Goal: Task Accomplishment & Management: Complete application form

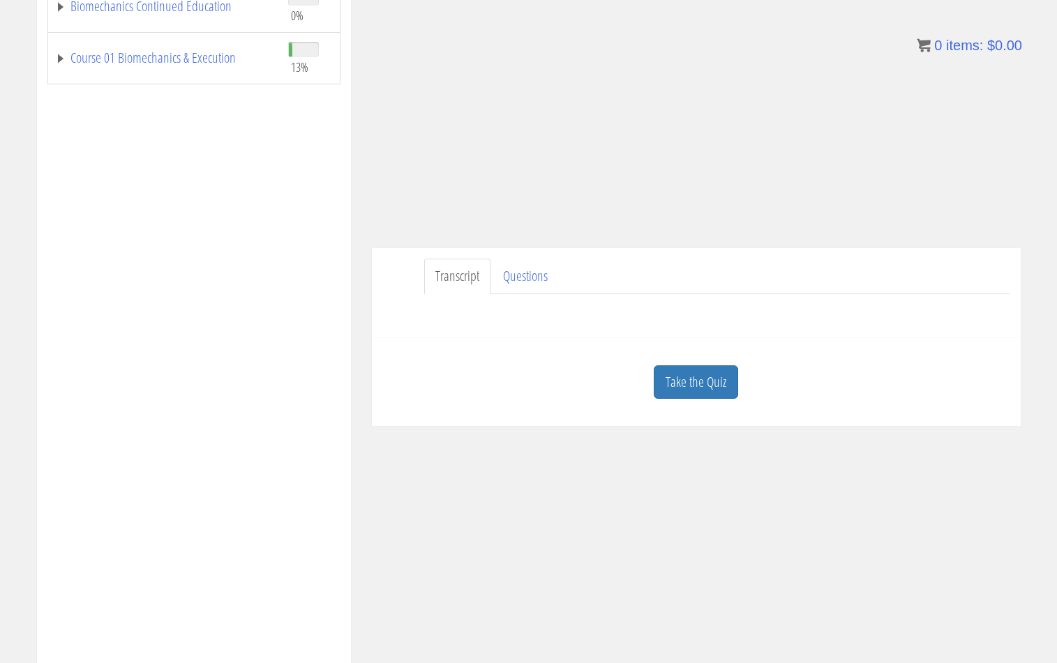
scroll to position [349, 0]
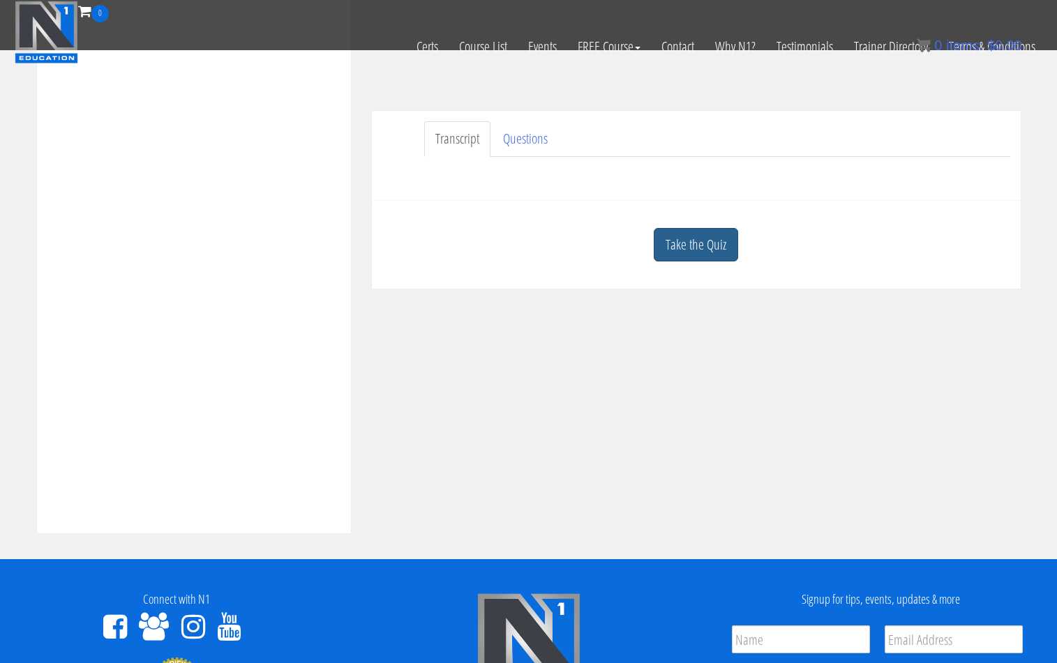
click at [695, 255] on link "Take the Quiz" at bounding box center [695, 245] width 84 height 34
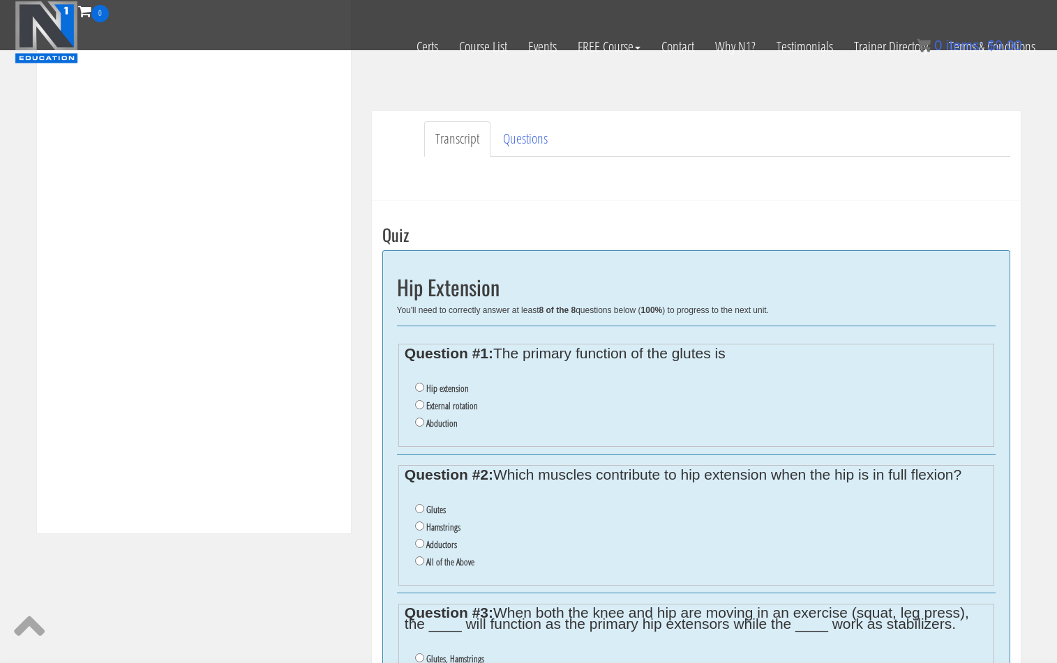
click at [451, 390] on label "Hip extension" at bounding box center [447, 388] width 43 height 11
click at [424, 390] on input "Hip extension" at bounding box center [419, 387] width 9 height 9
radio input "true"
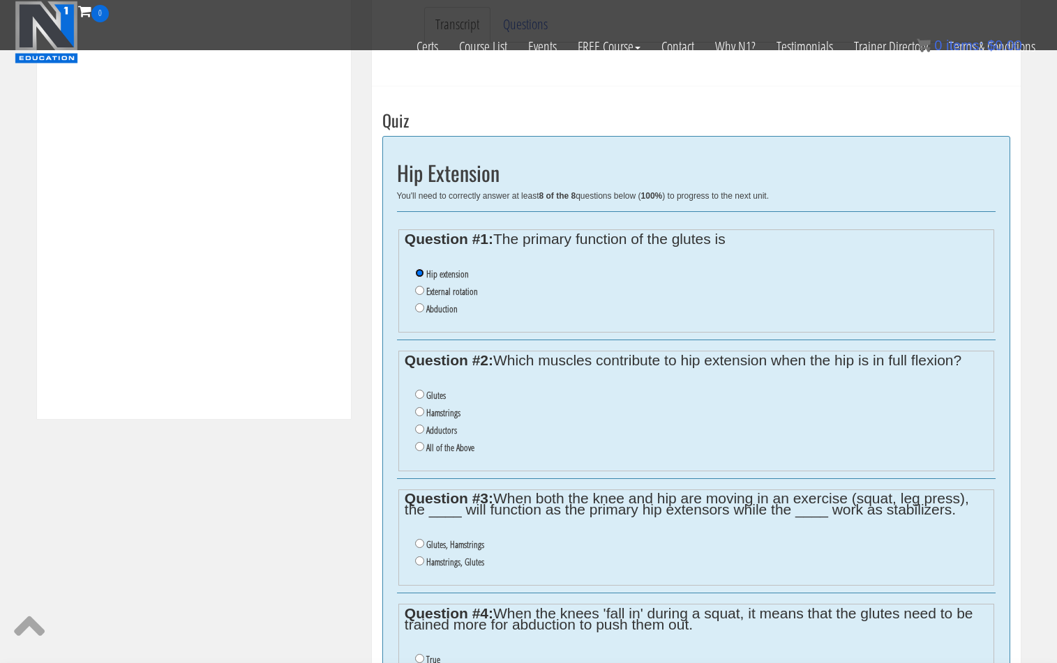
scroll to position [465, 0]
drag, startPoint x: 519, startPoint y: 358, endPoint x: 640, endPoint y: 358, distance: 120.6
click at [640, 358] on legend "Question #2: Which muscles contribute to hip extension when the hip is in full …" at bounding box center [695, 358] width 582 height 11
click at [446, 426] on label "Adductors" at bounding box center [441, 428] width 31 height 11
click at [424, 426] on input "Adductors" at bounding box center [419, 427] width 9 height 9
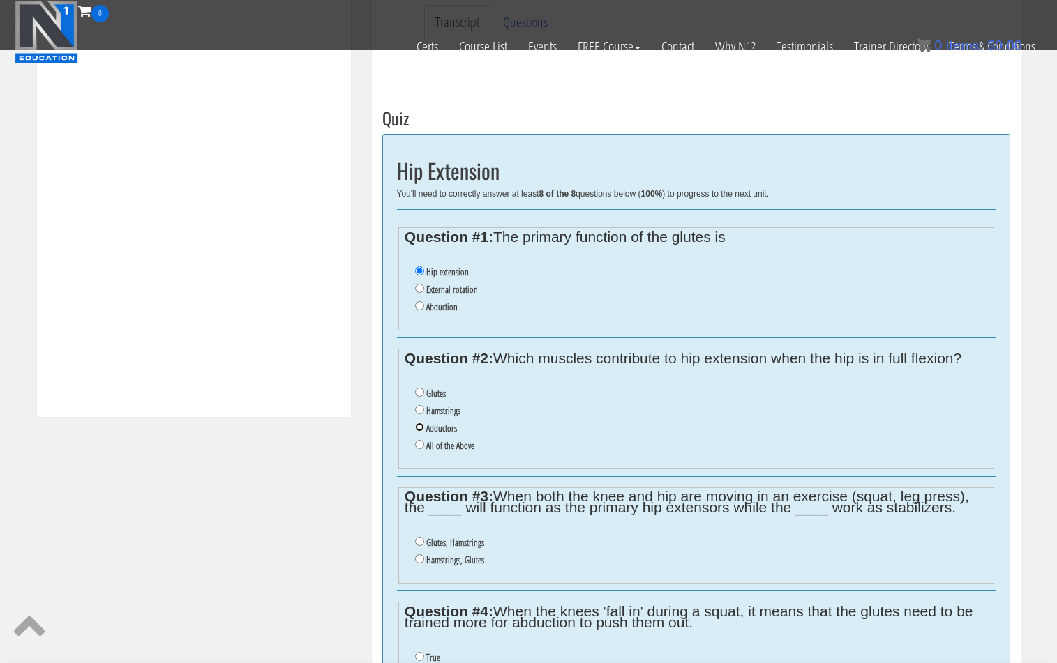
radio input "true"
click at [435, 410] on label "Hamstrings" at bounding box center [443, 410] width 34 height 11
click at [424, 410] on input "Hamstrings" at bounding box center [419, 409] width 9 height 9
radio input "true"
click at [419, 391] on input "Glutes" at bounding box center [419, 392] width 9 height 9
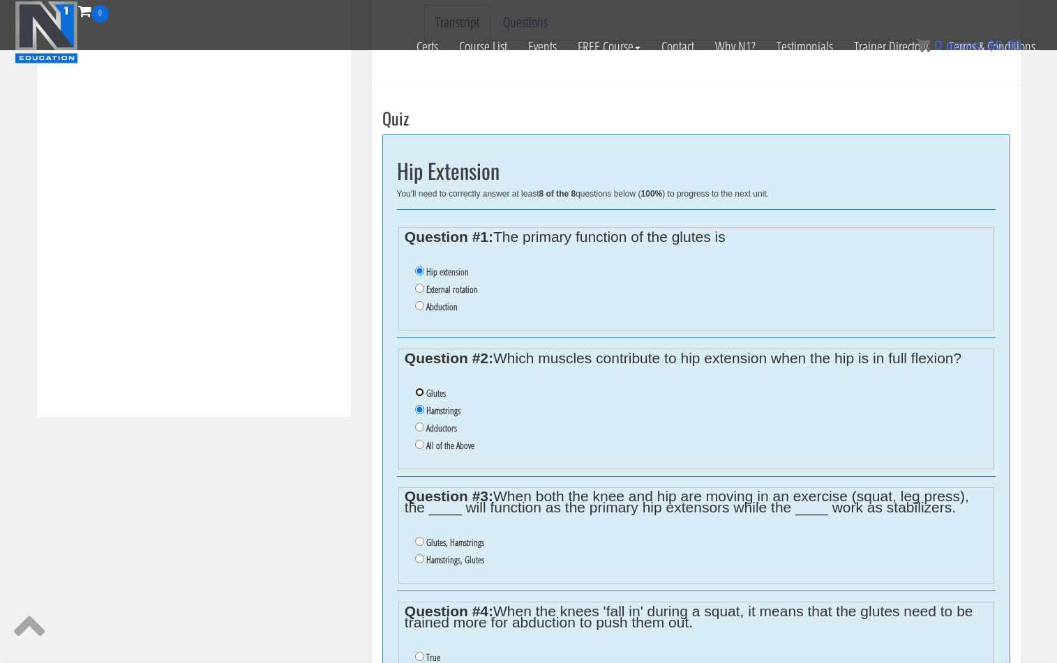
radio input "true"
click at [432, 414] on label "Hamstrings" at bounding box center [443, 410] width 34 height 11
click at [424, 414] on input "Hamstrings" at bounding box center [419, 409] width 9 height 9
radio input "true"
click at [439, 427] on label "Adductors" at bounding box center [441, 428] width 31 height 11
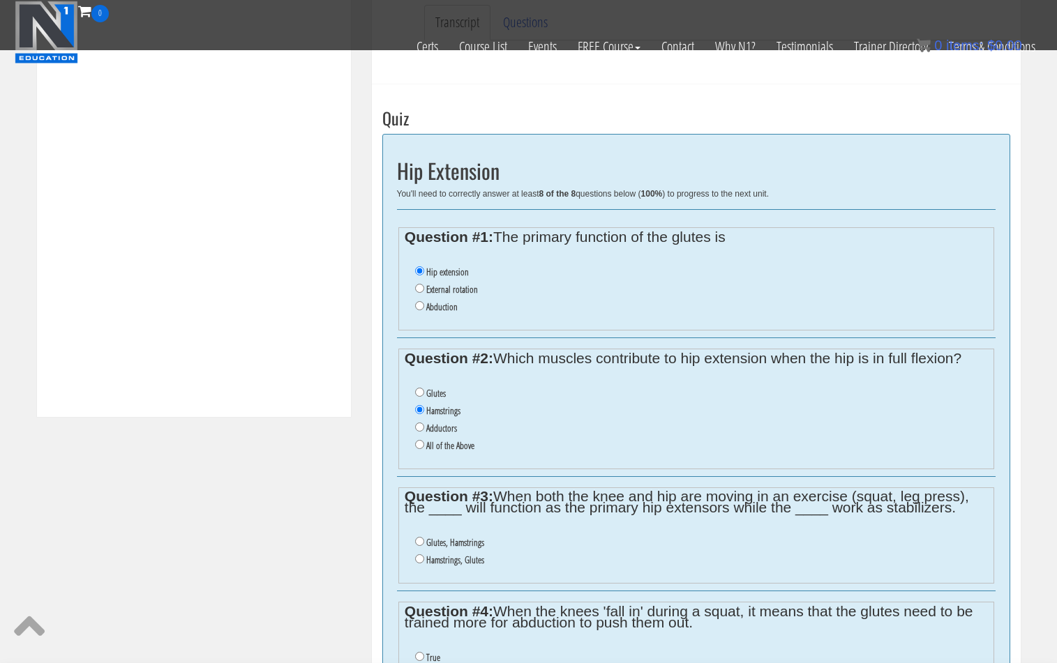
click at [424, 427] on input "Adductors" at bounding box center [419, 427] width 9 height 9
radio input "true"
drag, startPoint x: 446, startPoint y: 445, endPoint x: 490, endPoint y: 445, distance: 43.2
click at [448, 446] on label "All of the Above" at bounding box center [450, 445] width 48 height 11
click at [424, 446] on input "All of the Above" at bounding box center [419, 444] width 9 height 9
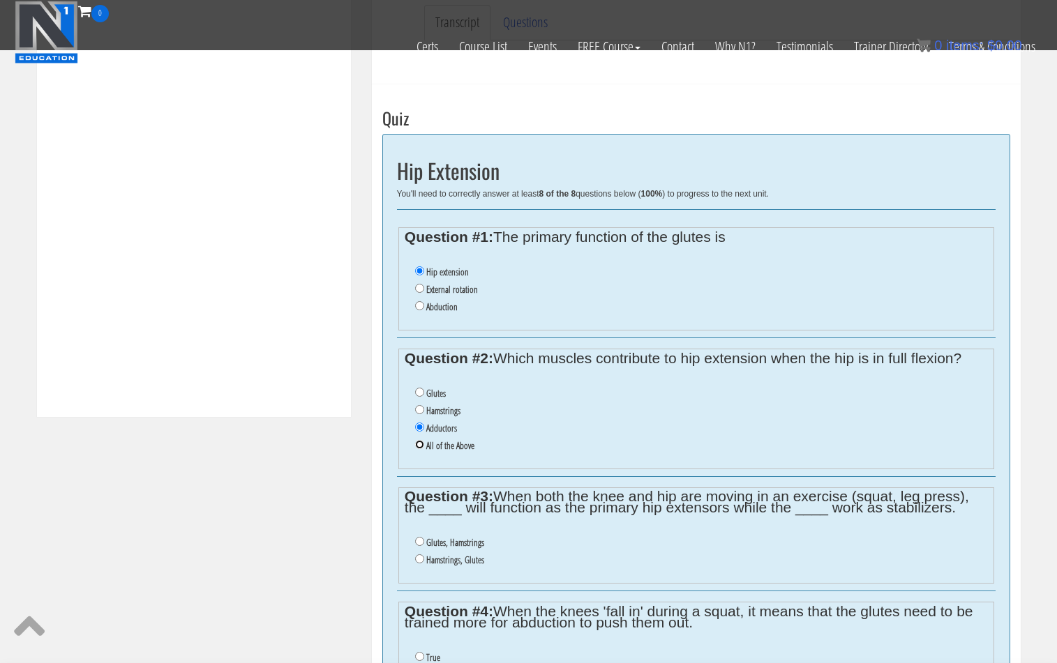
radio input "true"
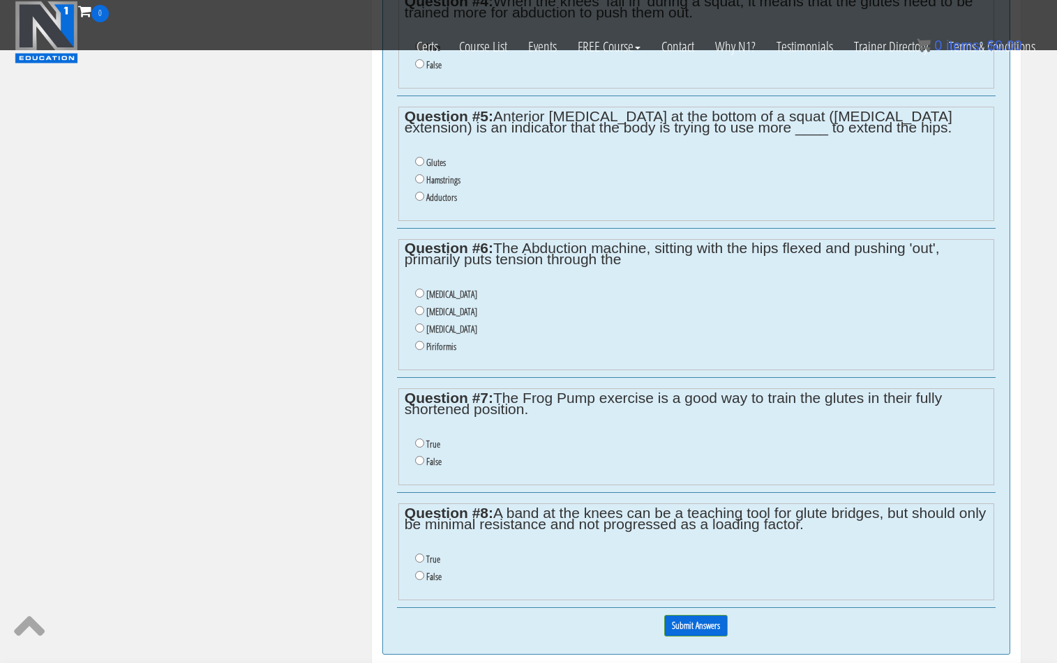
scroll to position [930, 0]
